Goal: Task Accomplishment & Management: Manage account settings

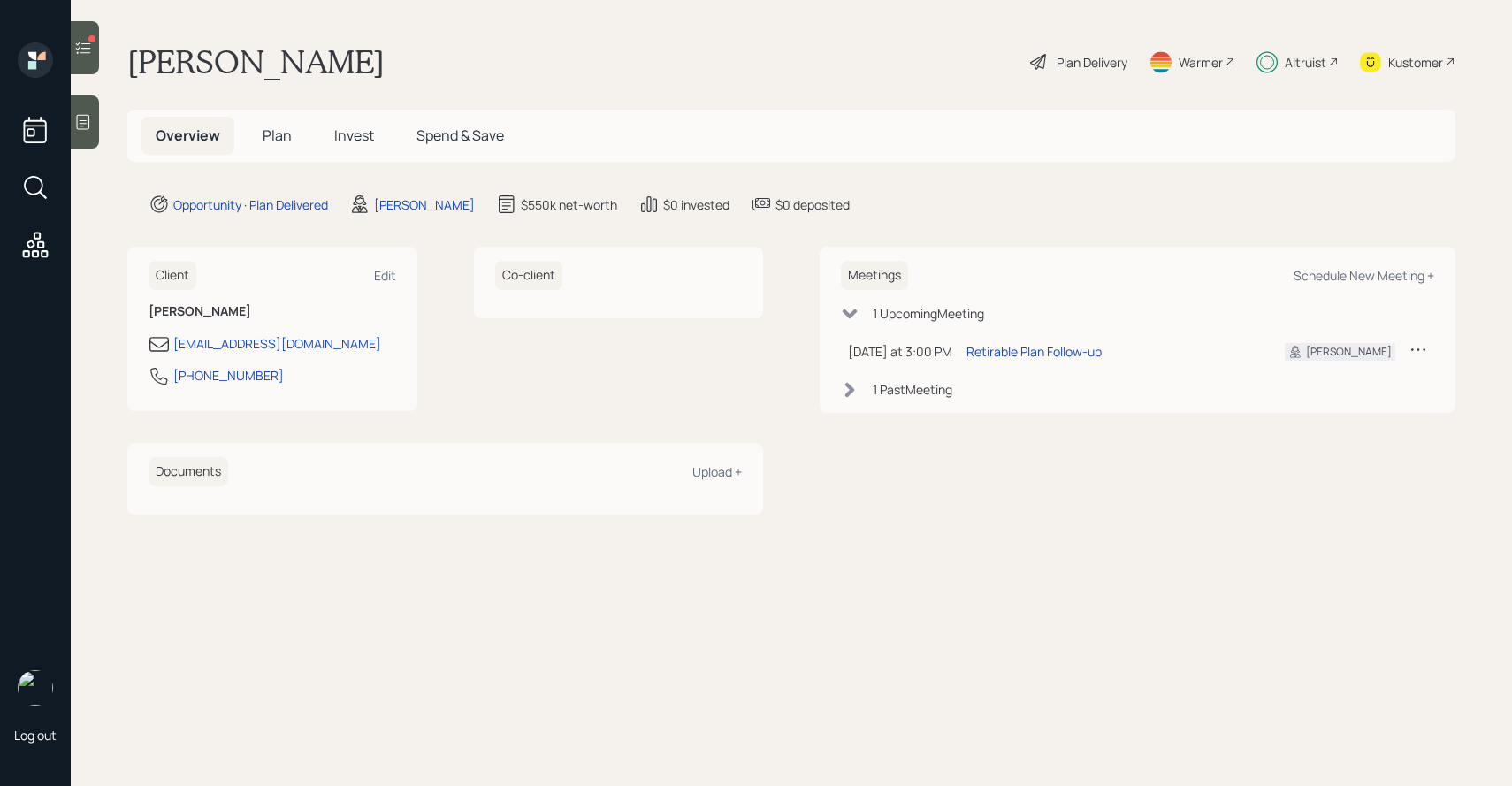
click at [337, 149] on h5 "Invest" at bounding box center [354, 136] width 68 height 38
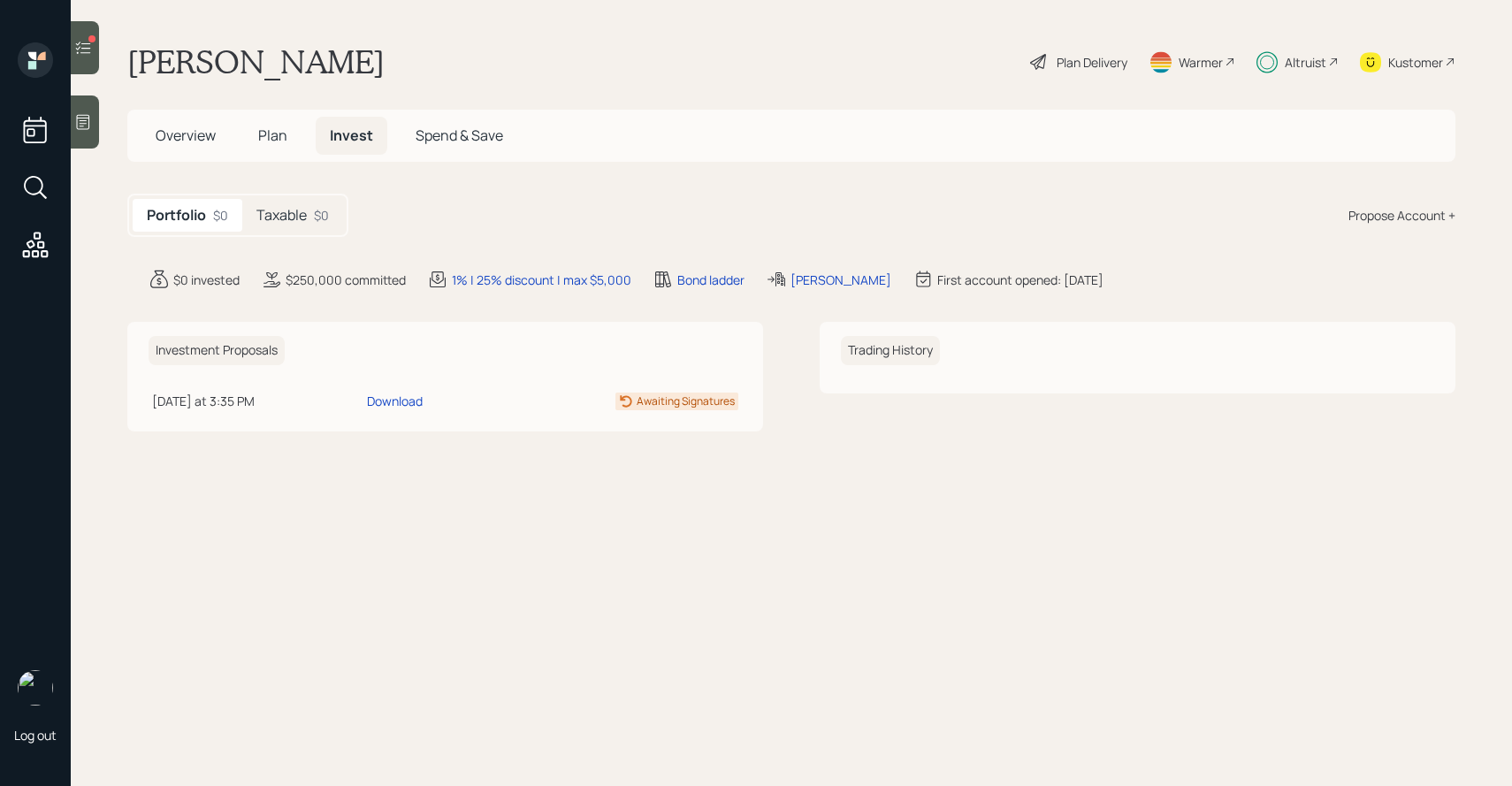
click at [322, 217] on div "$0" at bounding box center [320, 215] width 15 height 19
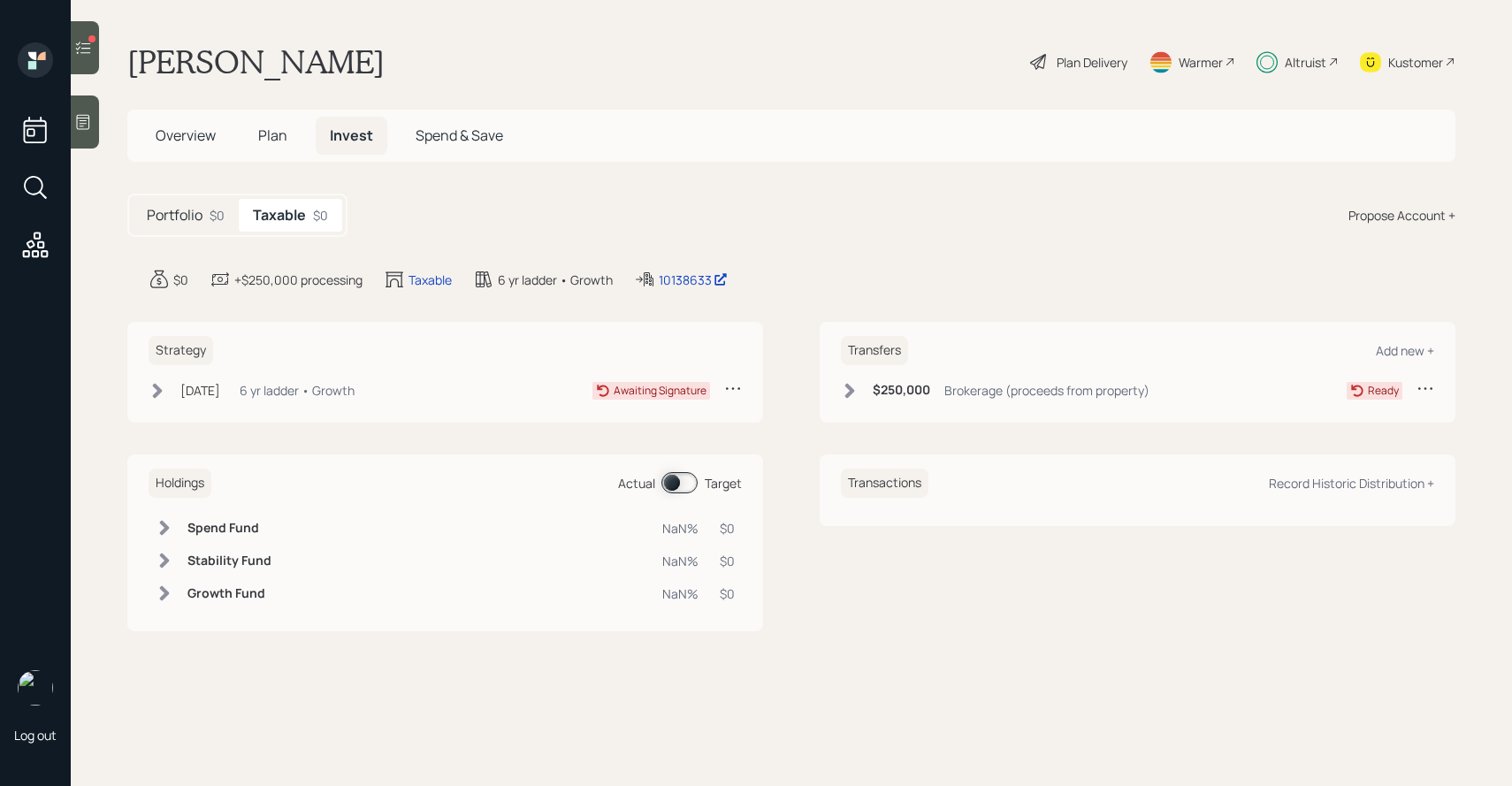
click at [85, 37] on div at bounding box center [84, 47] width 29 height 53
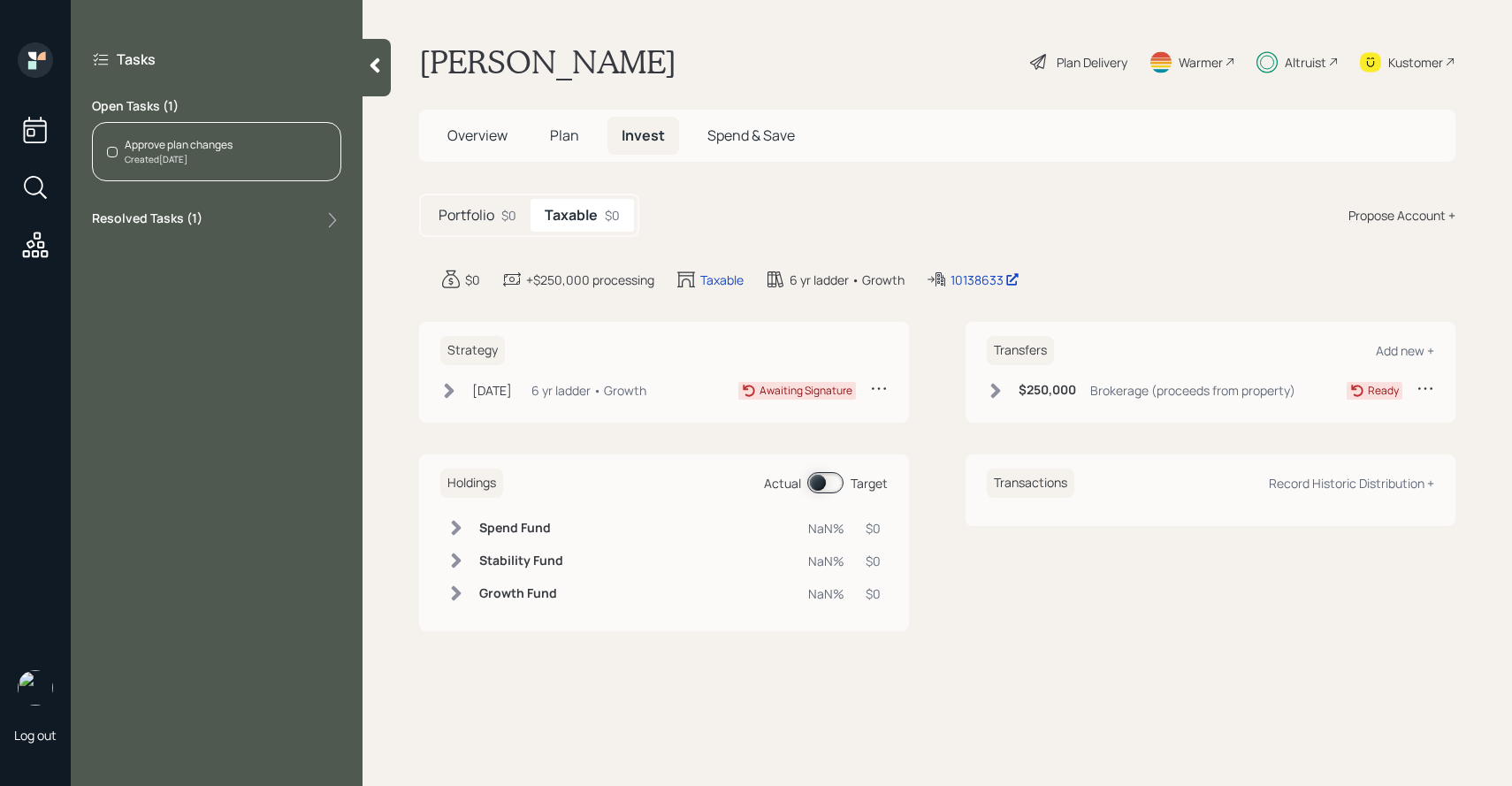
click at [176, 216] on label "Resolved Tasks ( 1 )" at bounding box center [147, 219] width 110 height 21
click at [808, 199] on div "Portfolio $0 Taxable $0 Propose Account +" at bounding box center [937, 215] width 1036 height 44
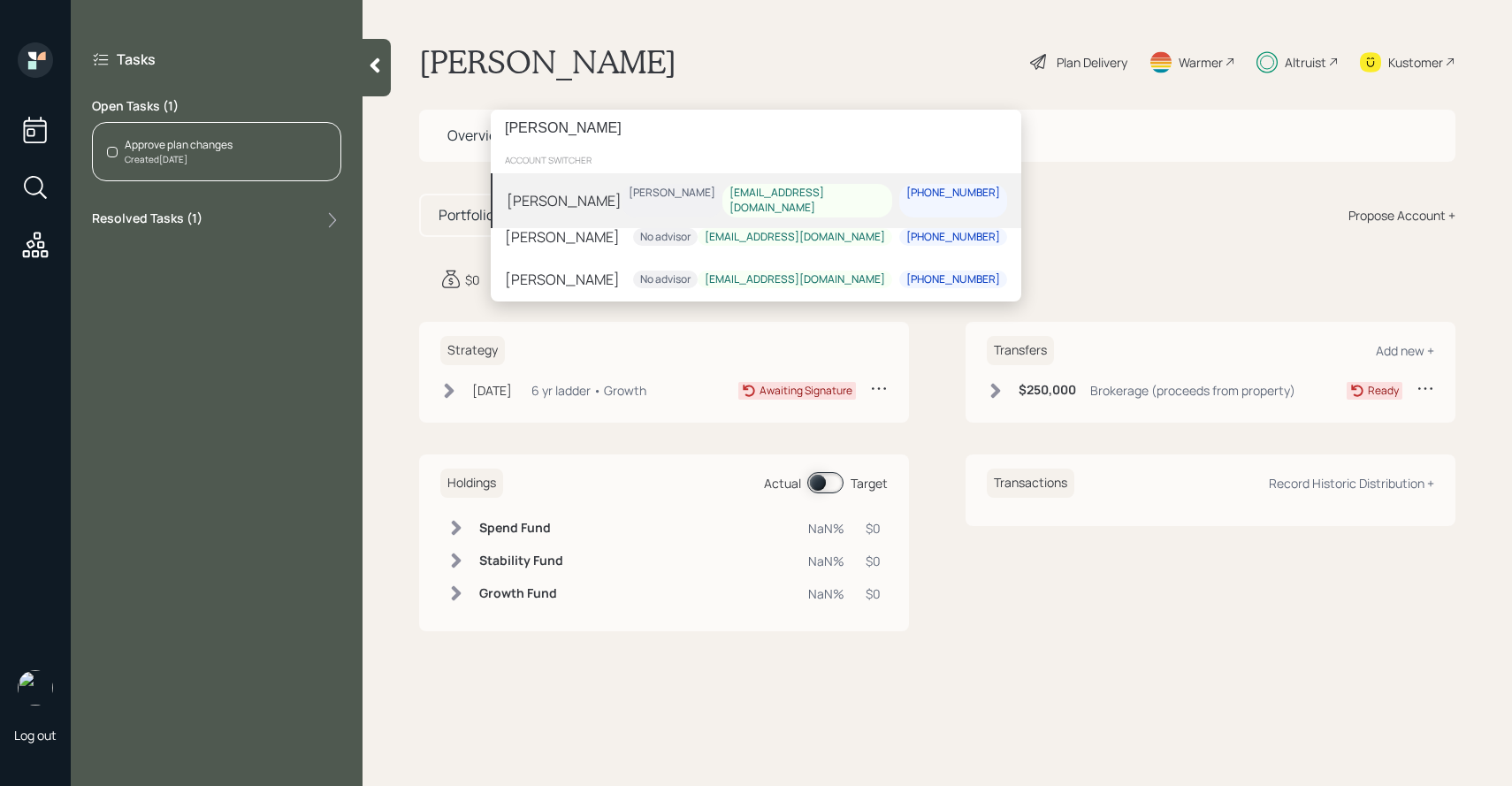
type input "[PERSON_NAME]"
